Goal: Task Accomplishment & Management: Manage account settings

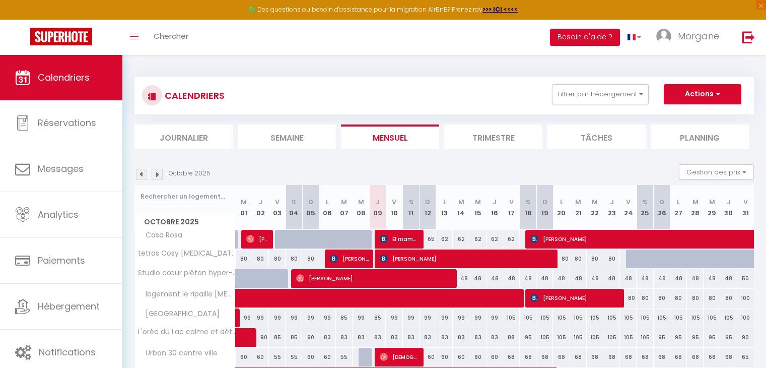
scroll to position [118, 0]
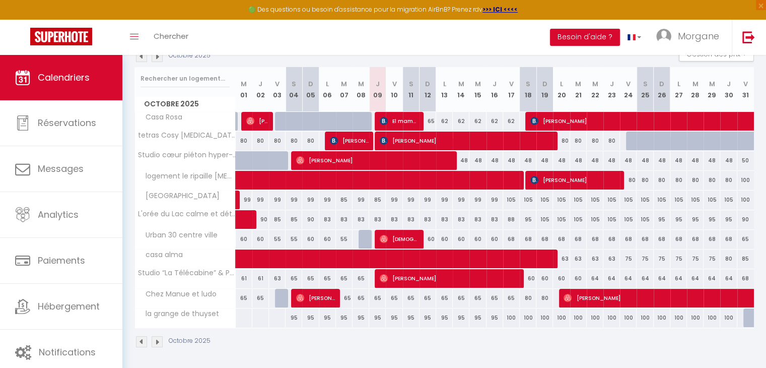
click at [393, 199] on div "99" at bounding box center [394, 199] width 17 height 19
type input "99"
type input "Ven 10 Octobre 2025"
type input "[DATE]"
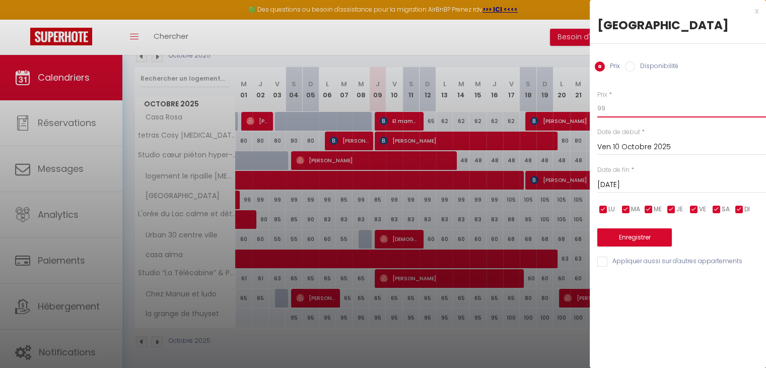
click at [622, 111] on input "99" at bounding box center [682, 108] width 169 height 18
type input "9"
type input "90"
click at [611, 233] on button "Enregistrer" at bounding box center [635, 237] width 75 height 18
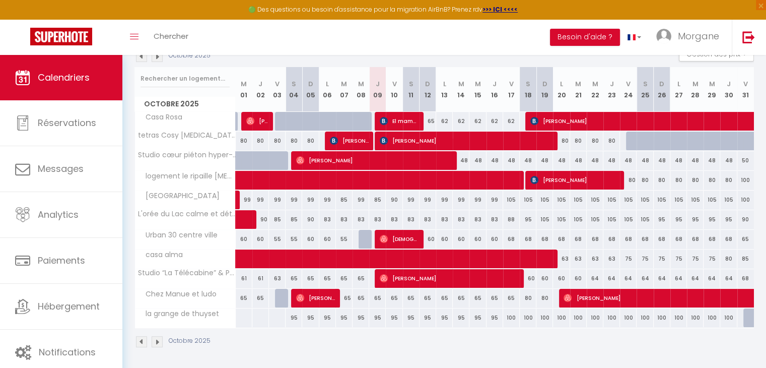
click at [749, 312] on div at bounding box center [752, 317] width 17 height 19
type input "Ven 31 Octobre 2025"
type input "[DATE]"
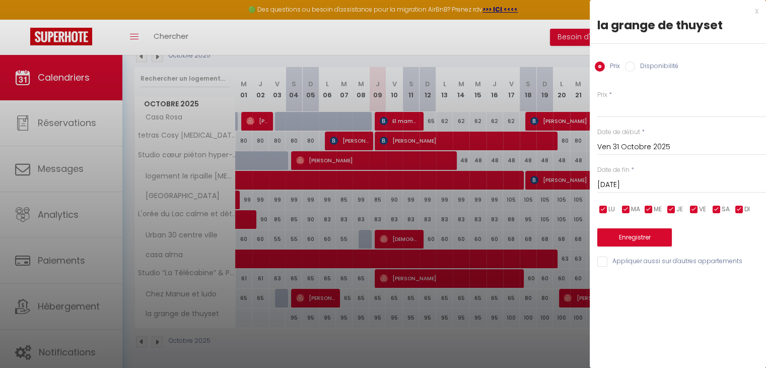
click at [633, 63] on input "Disponibilité" at bounding box center [630, 66] width 10 height 10
radio input "true"
radio input "false"
click at [633, 237] on button "Enregistrer" at bounding box center [635, 238] width 75 height 18
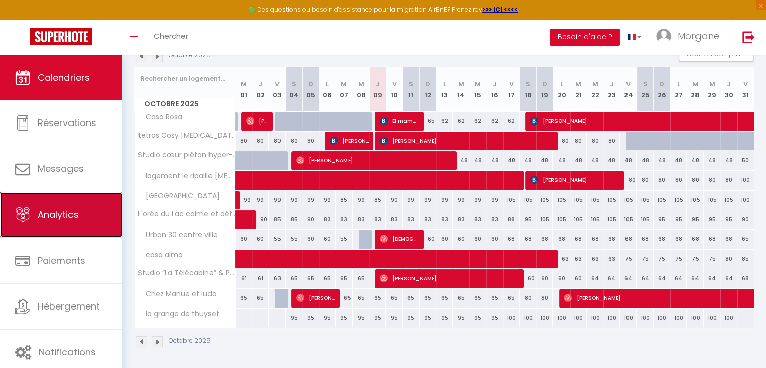
click at [82, 212] on link "Analytics" at bounding box center [61, 214] width 122 height 45
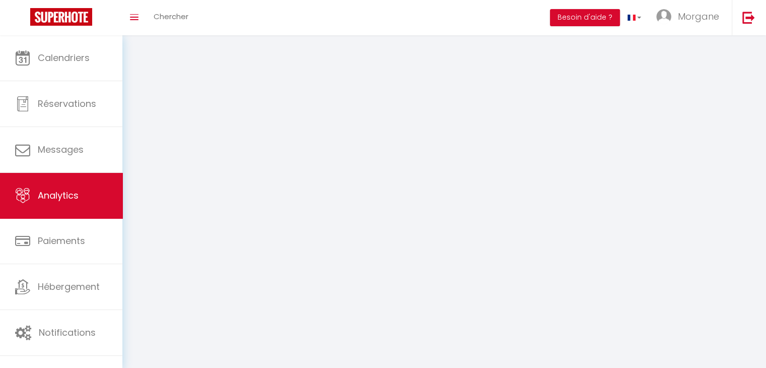
select select "2025"
select select "10"
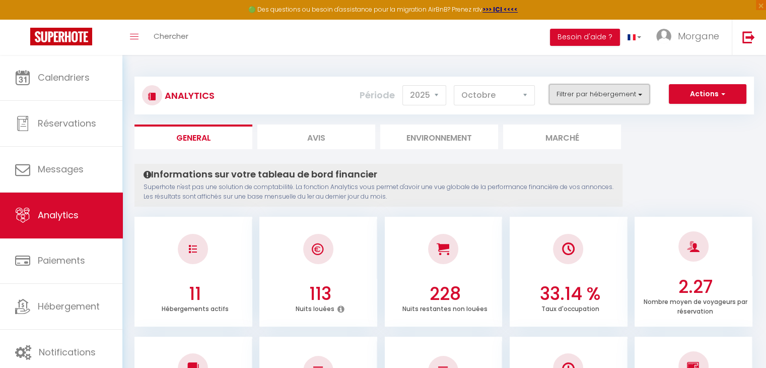
click at [619, 93] on button "Filtrer par hébergement" at bounding box center [599, 94] width 101 height 20
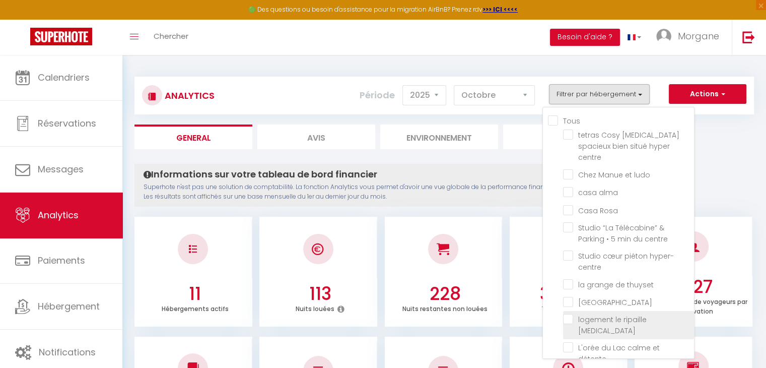
click at [572, 314] on T3 "checkbox" at bounding box center [628, 319] width 131 height 10
checkbox T3 "true"
checkbox centre "false"
checkbox ludo "false"
checkbox alma "false"
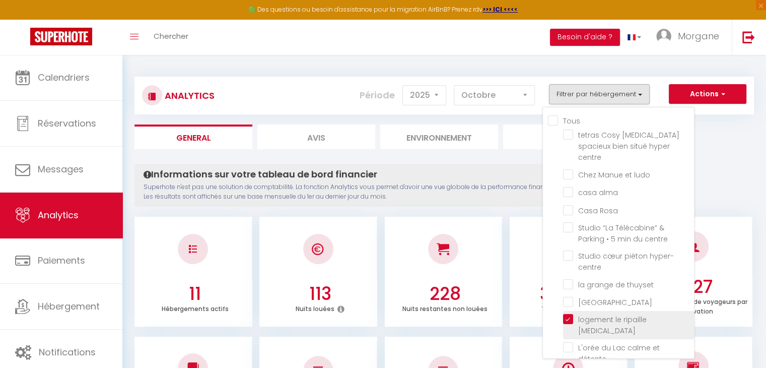
checkbox Rosa "false"
checkbox centre "false"
checkbox hyper-centre "false"
checkbox thuyset "false"
checkbox Moraine "false"
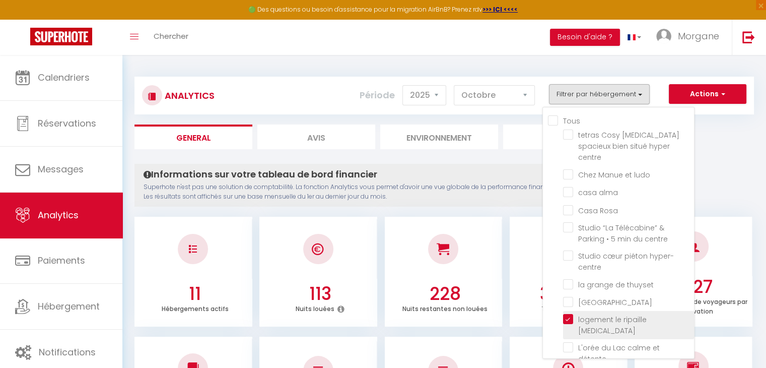
checkbox détente "false"
checkbox ville "false"
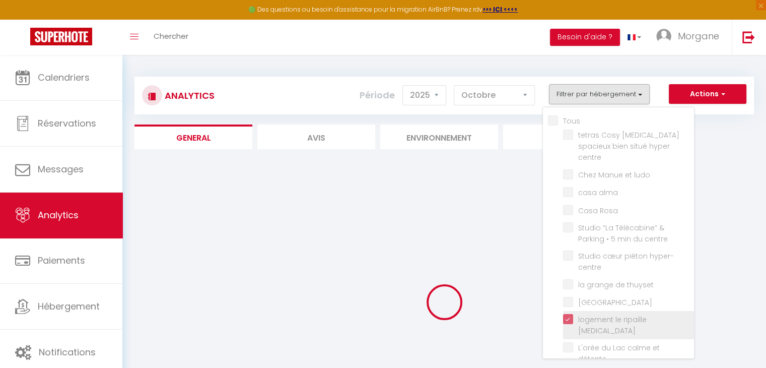
checkbox centre "false"
checkbox ludo "false"
checkbox alma "false"
checkbox Rosa "false"
checkbox centre "false"
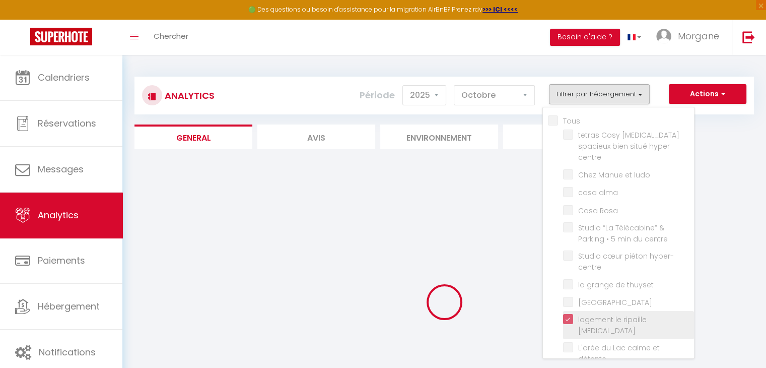
checkbox hyper-centre "false"
checkbox thuyset "false"
checkbox Moraine "false"
checkbox détente "false"
checkbox ville "false"
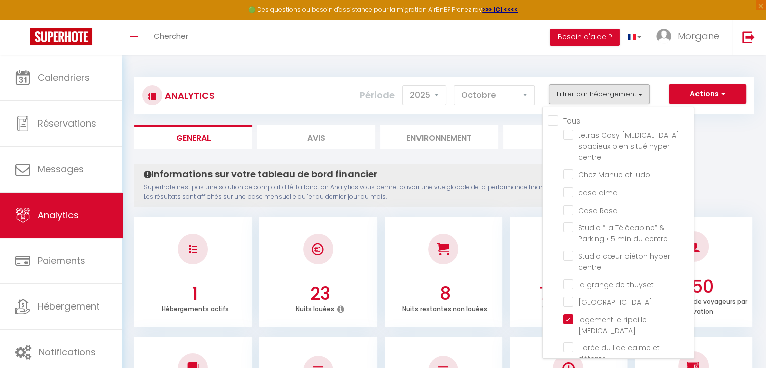
click at [495, 52] on div "Toggle menubar Chercher BUTTON Besoin d'aide ? Morgane Paramètres Équipe" at bounding box center [416, 37] width 686 height 35
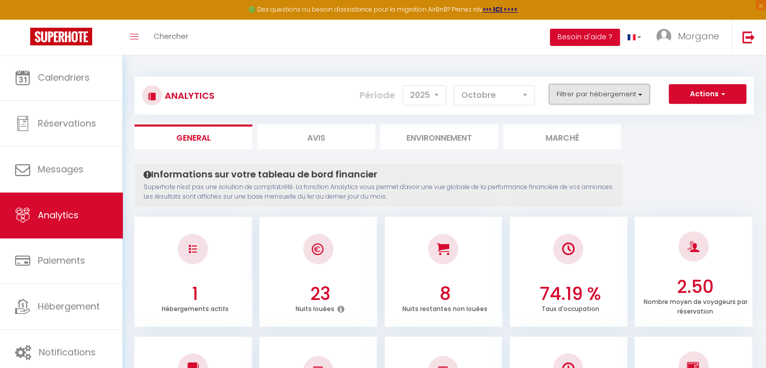
click at [620, 93] on button "Filtrer par hébergement" at bounding box center [599, 94] width 101 height 20
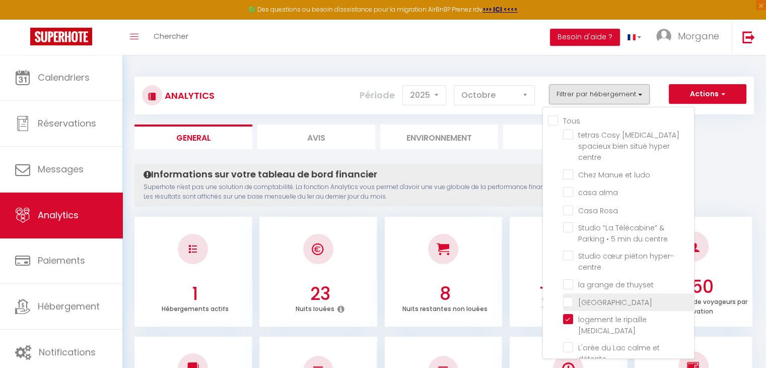
click at [568, 296] on Moraine "checkbox" at bounding box center [628, 301] width 131 height 10
checkbox Moraine "true"
checkbox centre "false"
checkbox ludo "false"
checkbox alma "false"
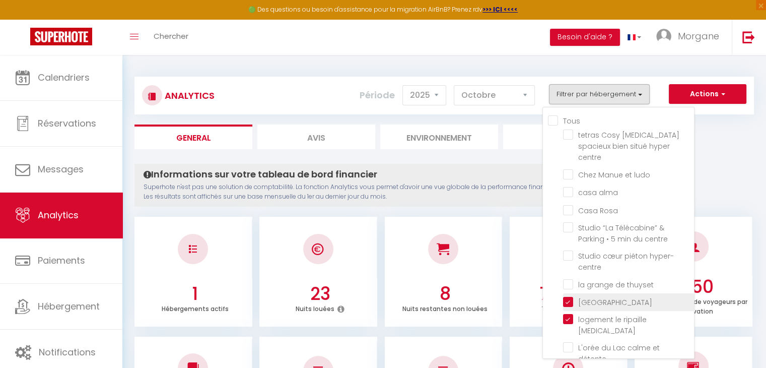
checkbox Rosa "false"
checkbox centre "false"
checkbox hyper-centre "false"
checkbox thuyset "false"
checkbox détente "false"
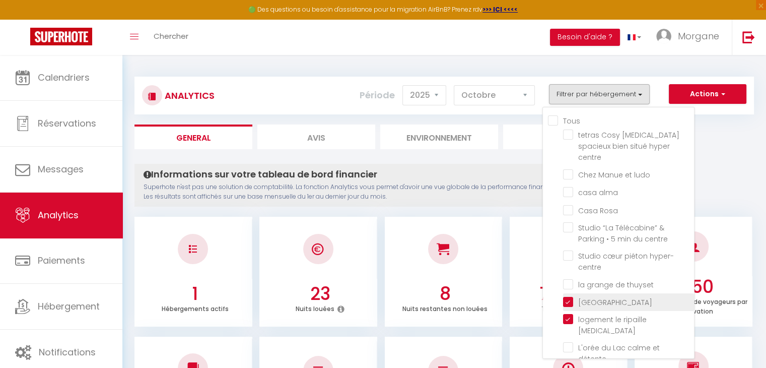
checkbox ville "false"
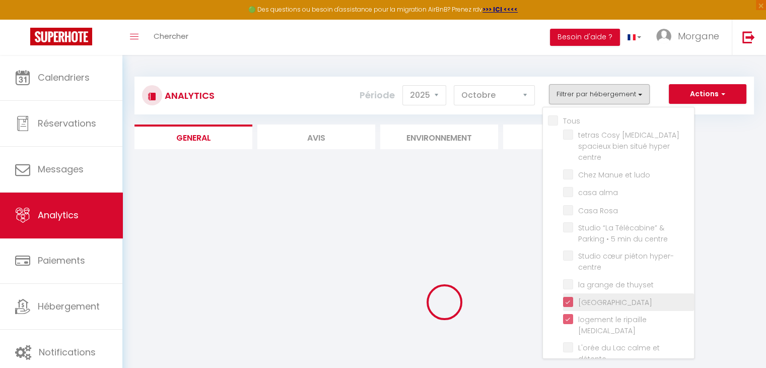
checkbox centre "false"
checkbox ludo "false"
checkbox alma "false"
checkbox Rosa "false"
checkbox centre "false"
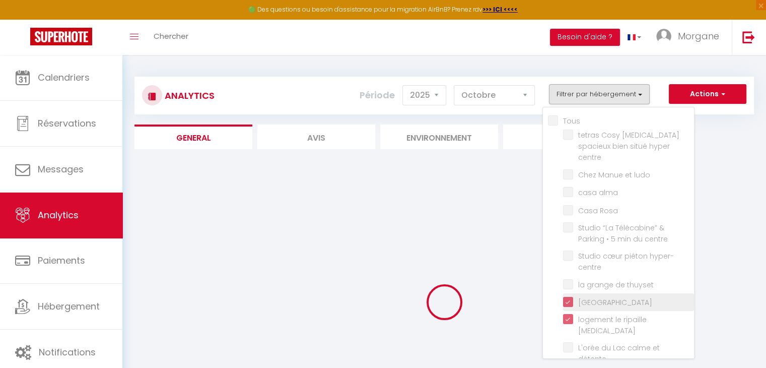
checkbox hyper-centre "false"
checkbox thuyset "false"
checkbox détente "false"
checkbox ville "false"
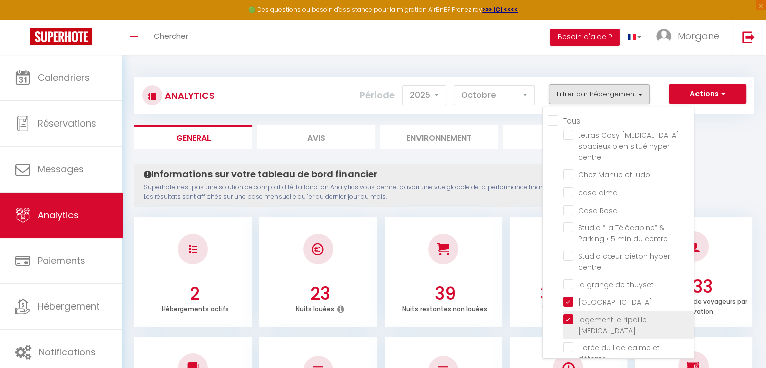
click at [569, 314] on T3 "checkbox" at bounding box center [628, 319] width 131 height 10
checkbox T3 "false"
checkbox centre "false"
checkbox ludo "false"
checkbox alma "false"
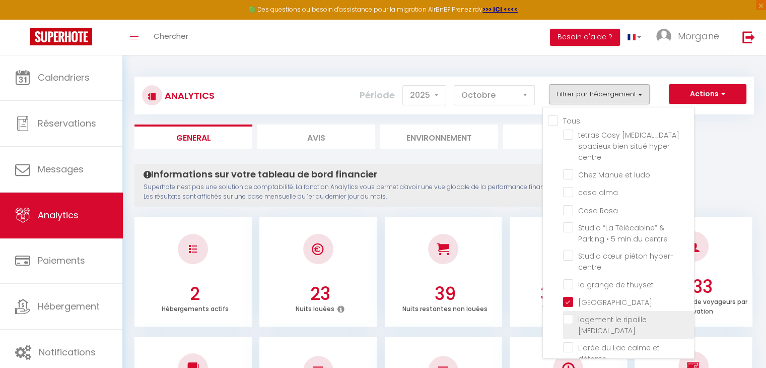
checkbox Rosa "false"
checkbox centre "false"
checkbox hyper-centre "false"
checkbox thuyset "false"
checkbox détente "false"
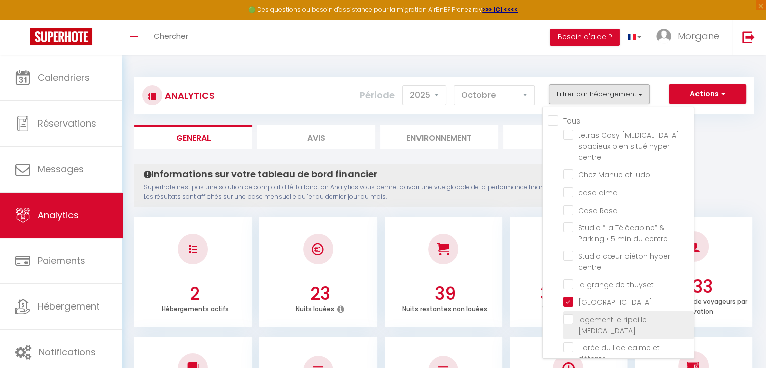
checkbox ville "false"
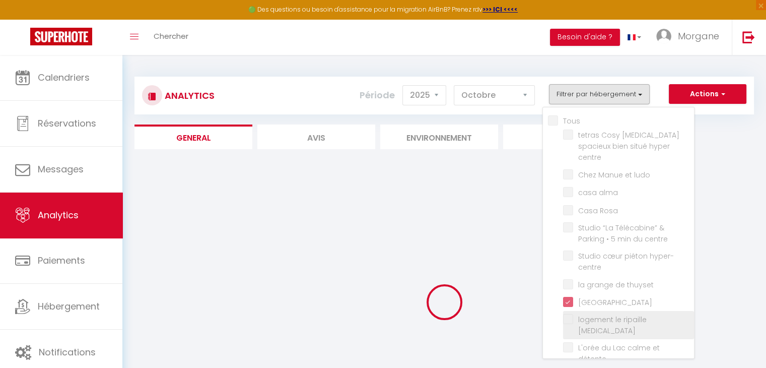
checkbox centre "false"
checkbox ludo "false"
checkbox alma "false"
checkbox Rosa "false"
checkbox centre "false"
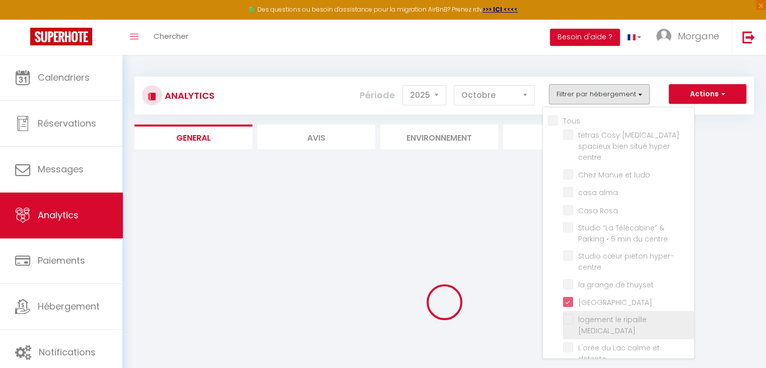
checkbox hyper-centre "false"
checkbox thuyset "false"
checkbox détente "false"
checkbox ville "false"
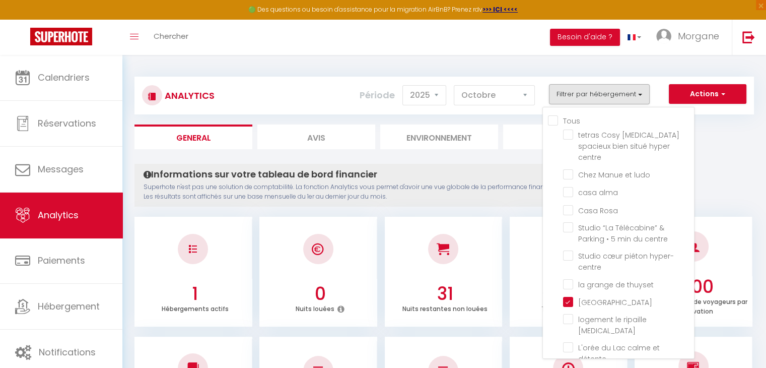
click at [505, 50] on div "Toggle menubar Chercher BUTTON Besoin d'aide ? Morgane Paramètres Équipe" at bounding box center [416, 37] width 686 height 35
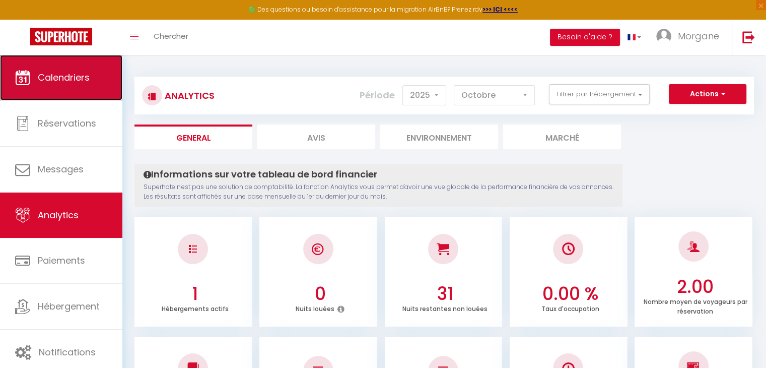
click at [52, 86] on link "Calendriers" at bounding box center [61, 77] width 122 height 45
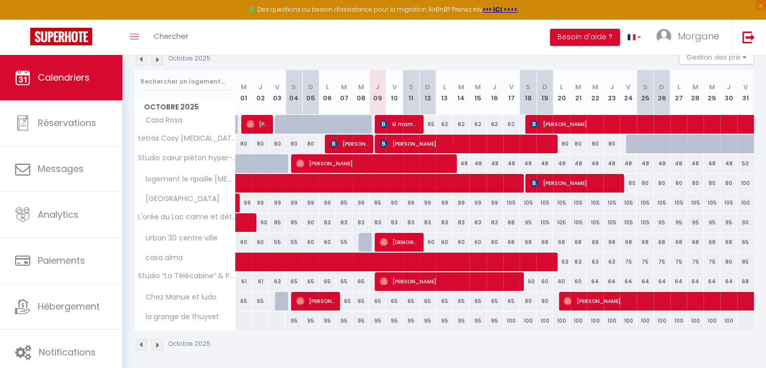
scroll to position [118, 0]
